Goal: Use online tool/utility: Utilize a website feature to perform a specific function

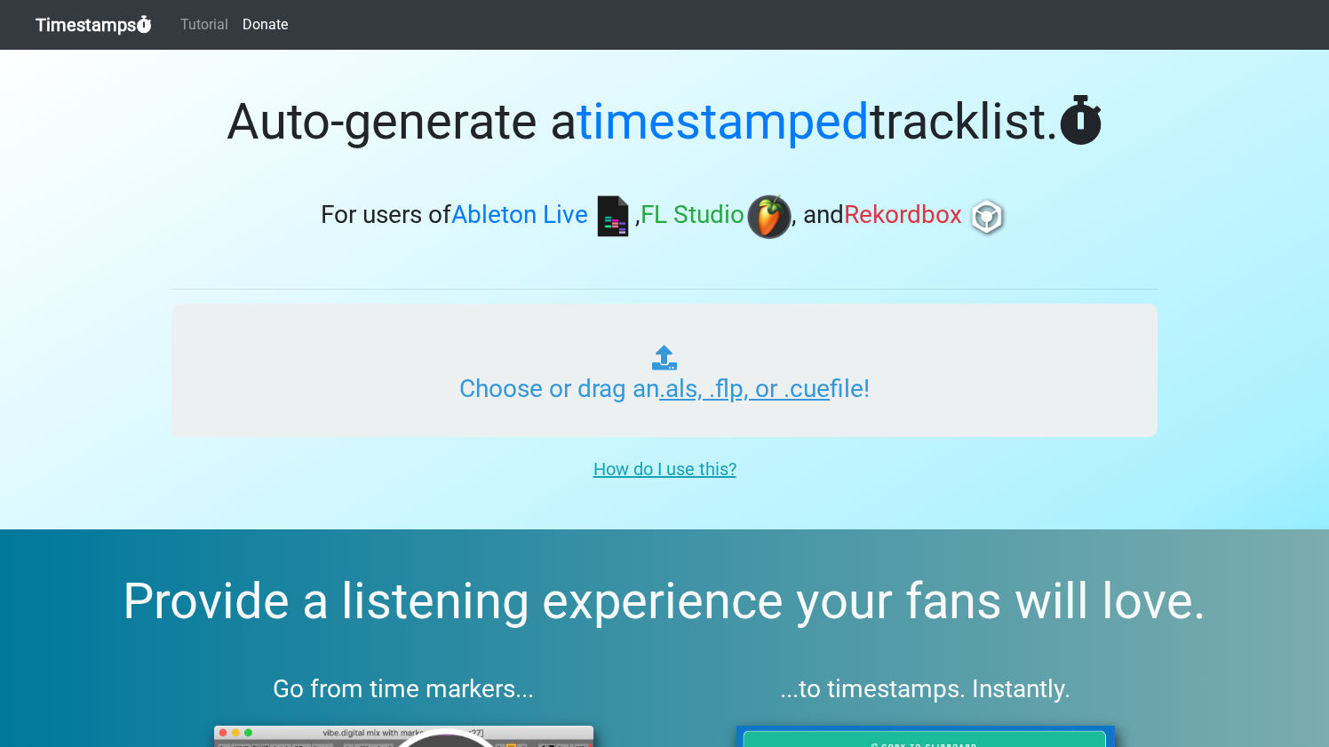
click at [637, 370] on input "Choose or drag an .als, .flp, or .cue file!" at bounding box center [664, 370] width 986 height 133
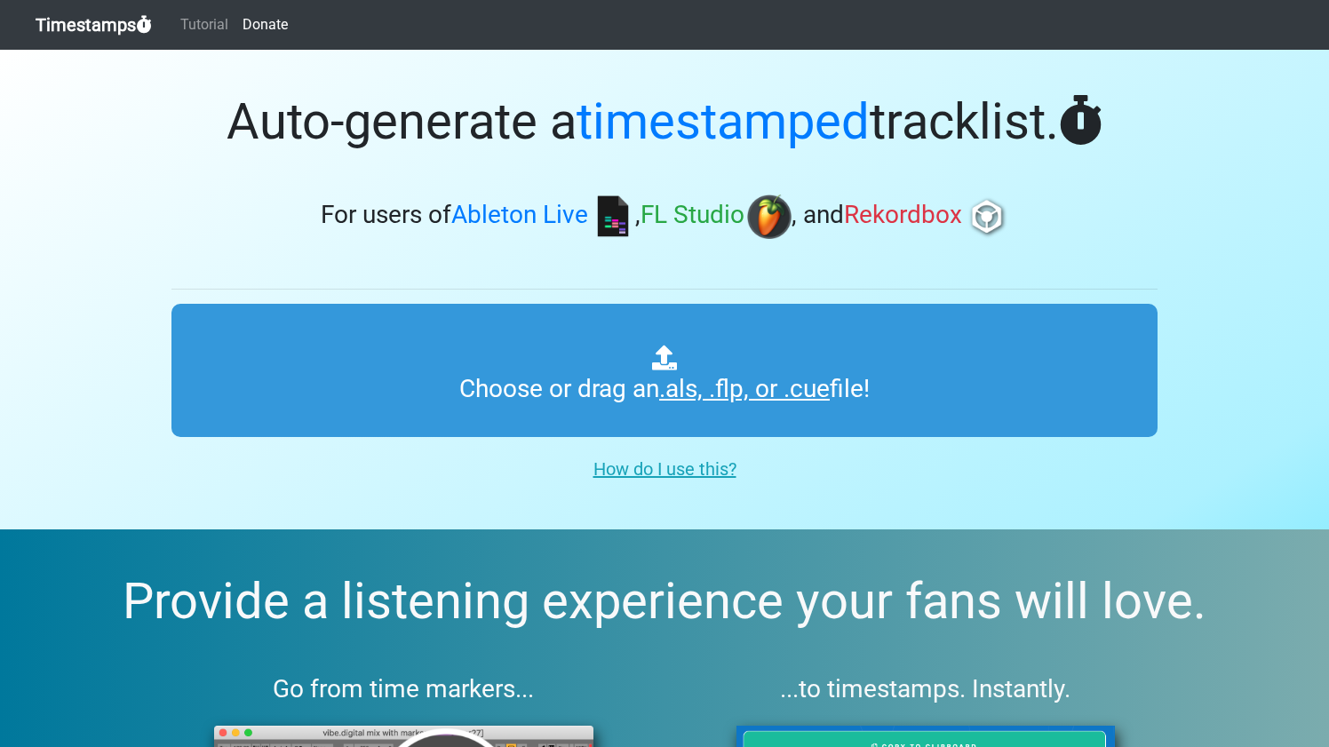
type input "C:\fakepath\SSR 09.als"
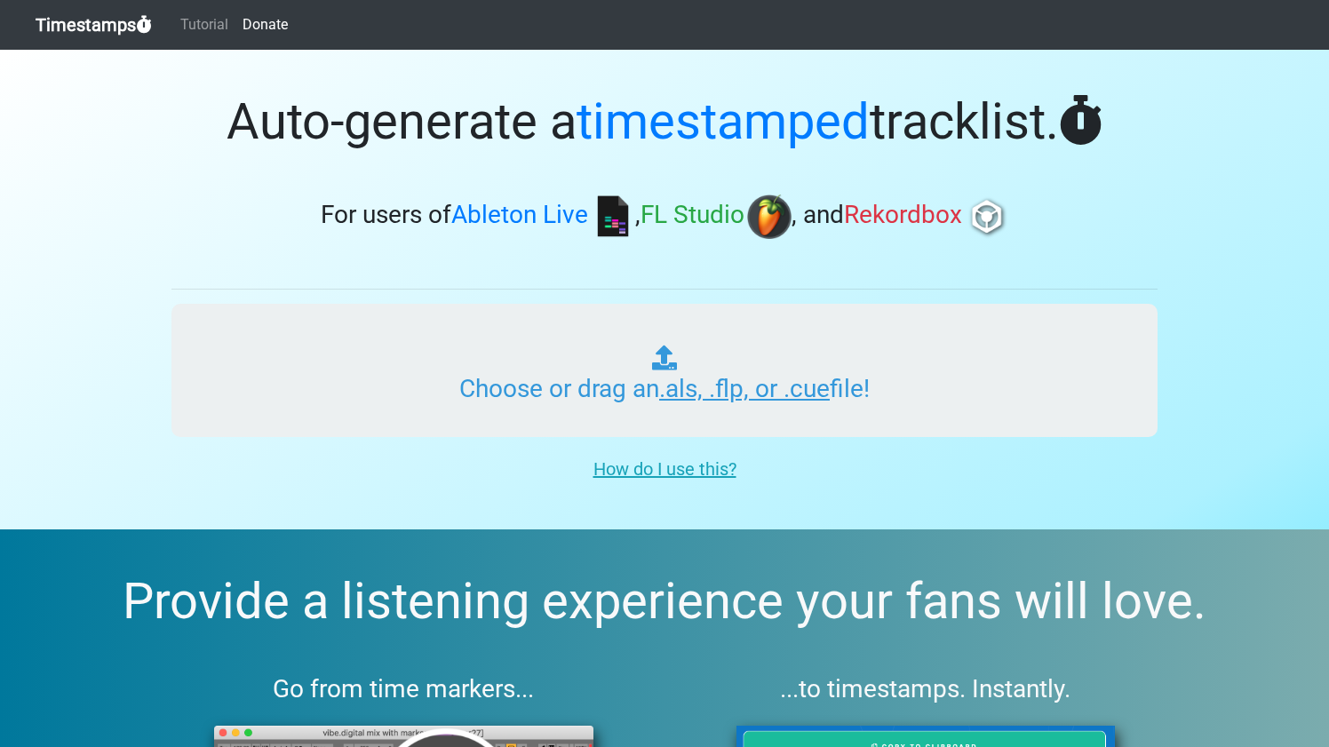
type input "C:\fakepath\SSR 09.als"
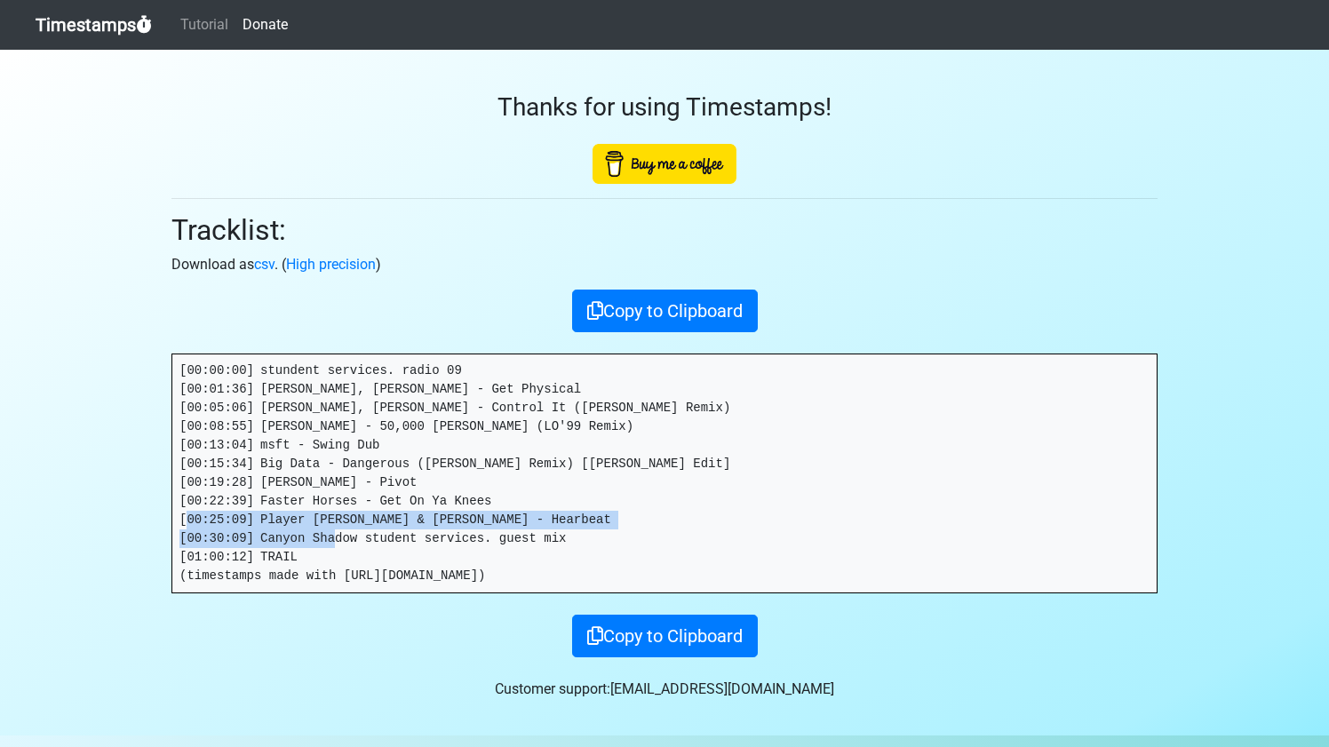
drag, startPoint x: 573, startPoint y: 548, endPoint x: 426, endPoint y: 529, distance: 148.8
click at [426, 529] on pre "[00:00:00] stundent services. radio 09 [00:01:36] Camilo Morales, Lasko - Get P…" at bounding box center [664, 473] width 984 height 238
click at [579, 537] on pre "[00:00:00] stundent services. radio 09 [00:01:36] Camilo Morales, Lasko - Get P…" at bounding box center [664, 473] width 984 height 238
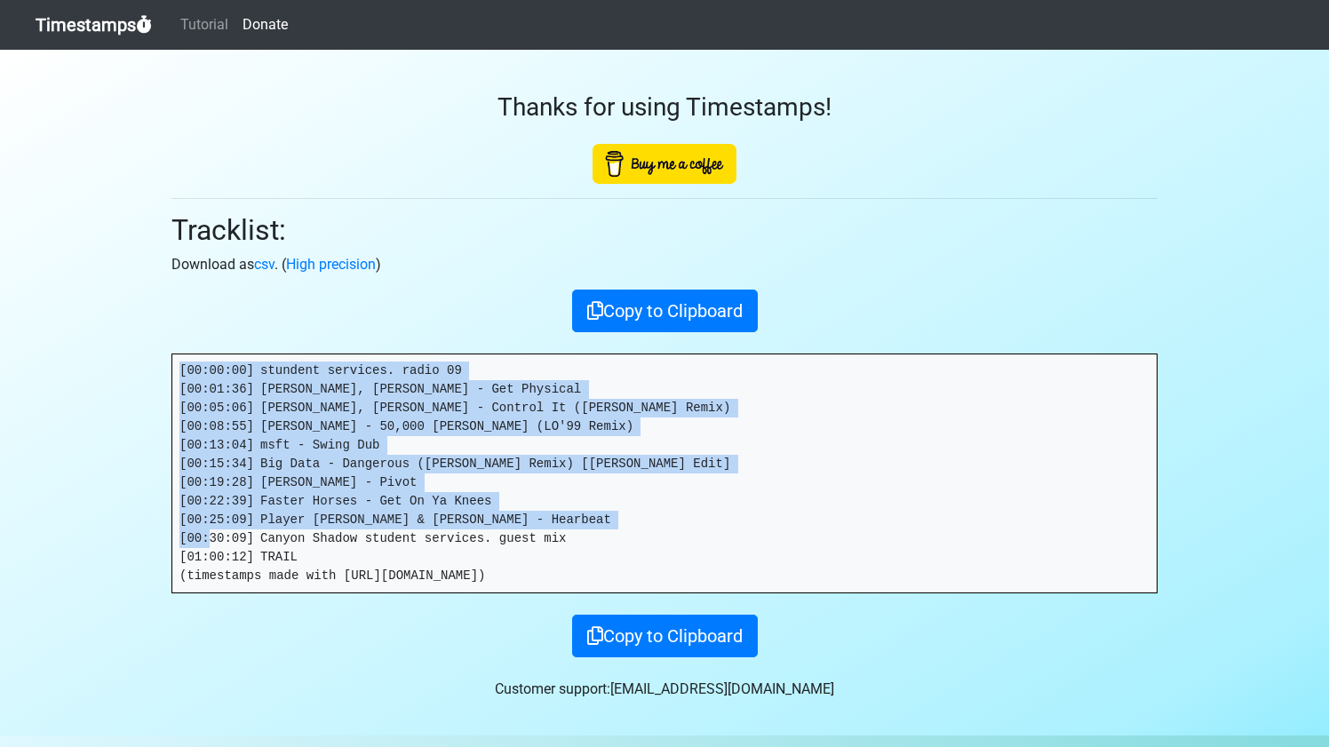
drag, startPoint x: 600, startPoint y: 539, endPoint x: 127, endPoint y: 346, distance: 510.7
click at [127, 346] on section "Thanks for using Timestamps! Tracklist: Download as csv . ( High precision ) Co…" at bounding box center [664, 393] width 1329 height 686
copy pre "[00:00:00] stundent services. radio 09 [00:01:36] Camilo Morales, Lasko - Get P…"
